Goal: Find specific page/section: Find specific page/section

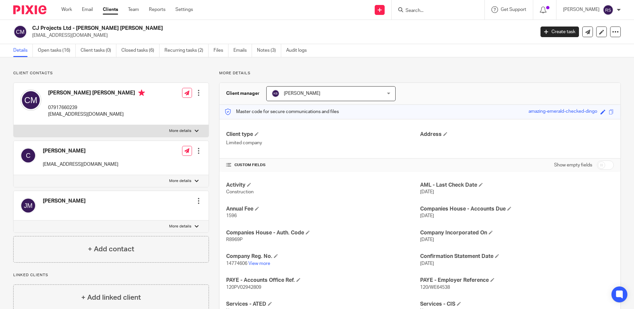
scroll to position [100, 0]
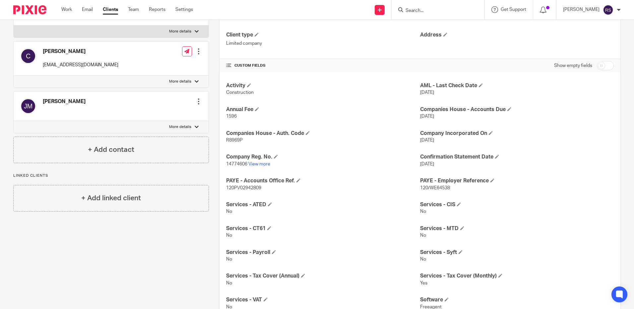
click at [445, 11] on input "Search" at bounding box center [435, 11] width 60 height 6
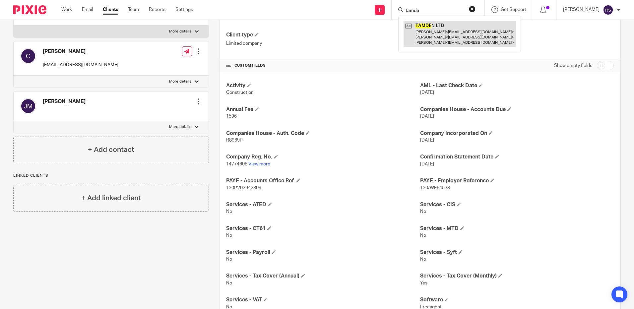
type input "tamde"
click at [460, 34] on link at bounding box center [460, 34] width 112 height 26
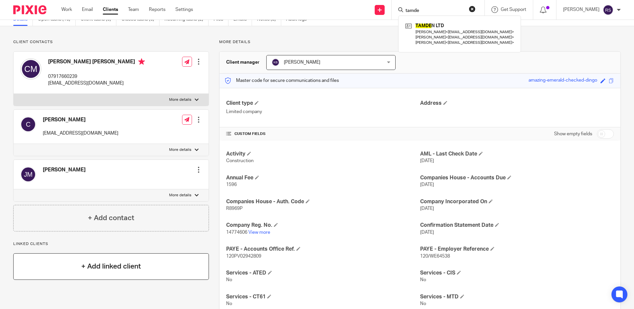
scroll to position [0, 0]
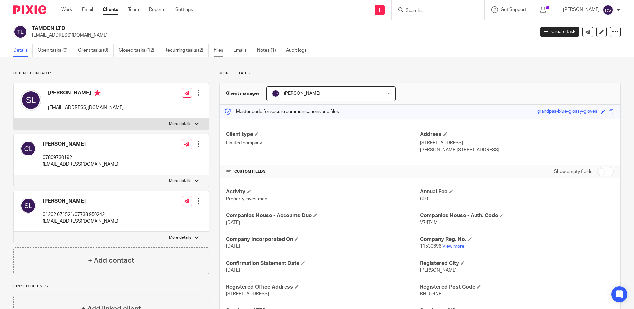
click at [221, 51] on link "Files" at bounding box center [221, 50] width 15 height 13
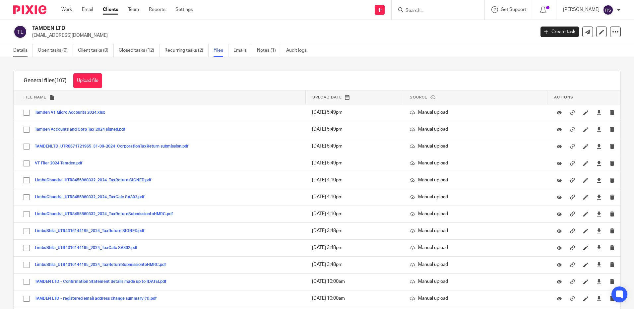
click at [24, 51] on link "Details" at bounding box center [23, 50] width 20 height 13
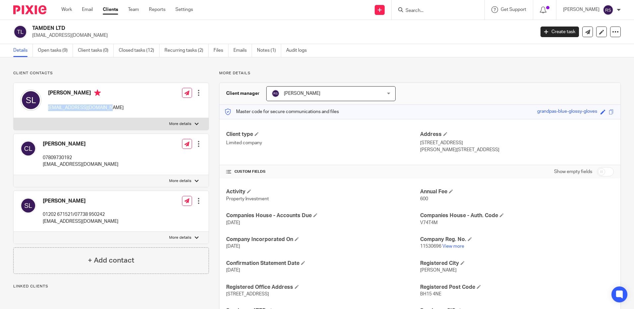
drag, startPoint x: 110, startPoint y: 109, endPoint x: 47, endPoint y: 108, distance: 62.4
click at [47, 108] on div "Shila Limbu shilalimbu1723@gmail.com Edit contact Create client from contact Ex…" at bounding box center [111, 100] width 195 height 35
copy p "[EMAIL_ADDRESS][DOMAIN_NAME]"
click at [433, 10] on input "Search" at bounding box center [435, 11] width 60 height 6
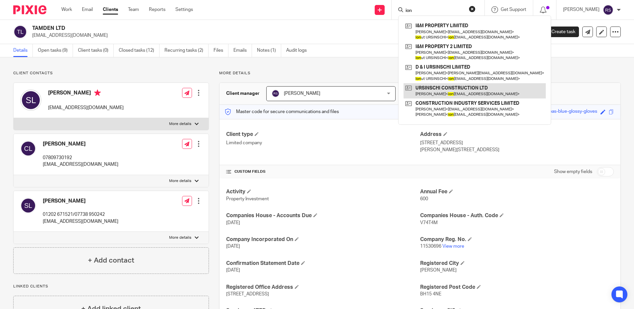
type input "ion"
click at [458, 88] on link at bounding box center [475, 90] width 142 height 15
